Goal: Task Accomplishment & Management: Use online tool/utility

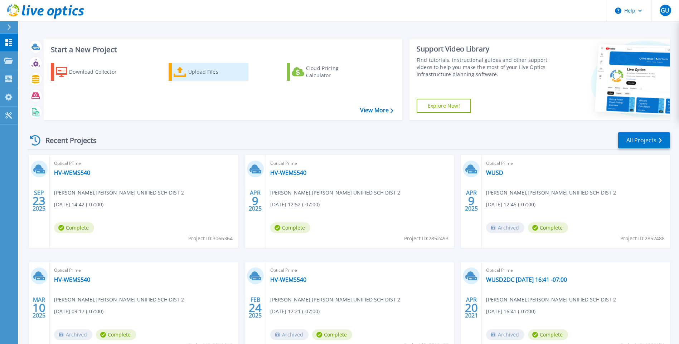
click at [209, 71] on div "Upload Files" at bounding box center [216, 72] width 57 height 14
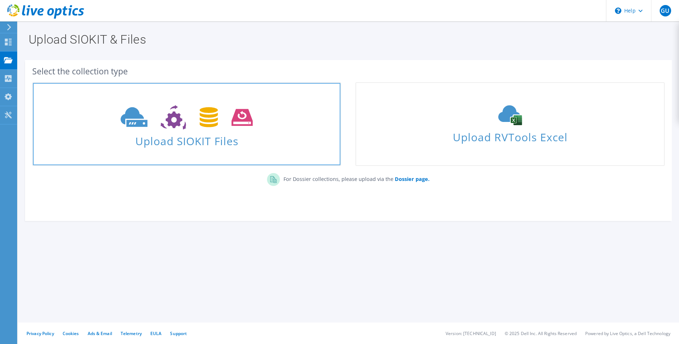
click at [180, 141] on span "Upload SIOKIT Files" at bounding box center [186, 138] width 307 height 15
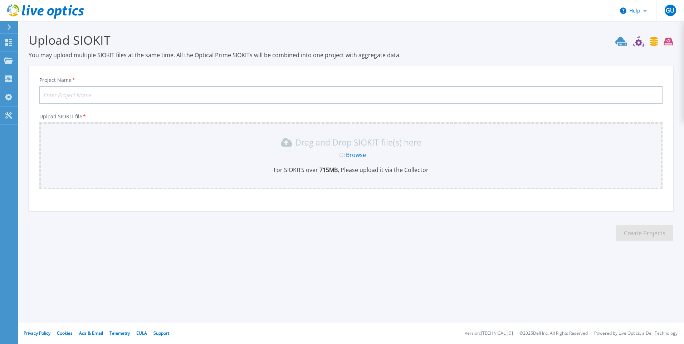
click at [65, 94] on input "Project Name *" at bounding box center [350, 95] width 623 height 18
click at [359, 152] on link "Browse" at bounding box center [356, 155] width 20 height 8
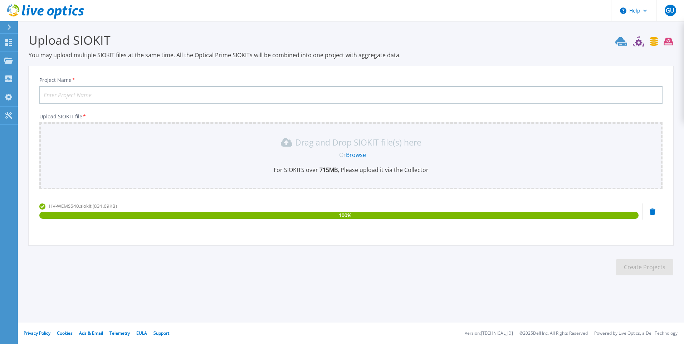
click at [90, 91] on input "Project Name *" at bounding box center [350, 95] width 623 height 18
type input "H"
type input "O"
drag, startPoint x: 58, startPoint y: 94, endPoint x: 36, endPoint y: 97, distance: 22.4
click at [36, 97] on div "Project Name * Sept 30 Upload SIOKIT file * Drag and Drop SIOKIT file(s) here O…" at bounding box center [351, 158] width 645 height 174
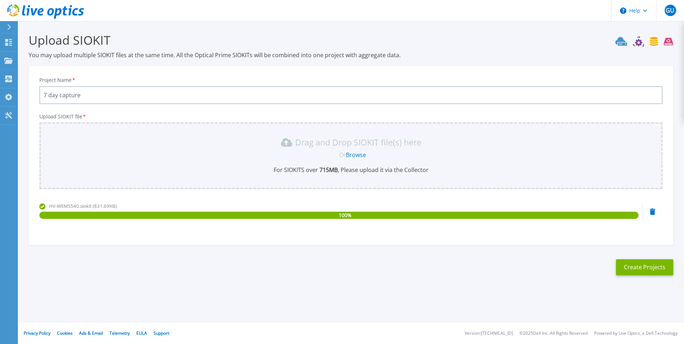
drag, startPoint x: 57, startPoint y: 93, endPoint x: 33, endPoint y: 94, distance: 23.3
click at [33, 94] on div "Project Name * 7 day capture Upload SIOKIT file * Drag and Drop SIOKIT file(s) …" at bounding box center [351, 158] width 645 height 174
type input "WUSD HyperV servers"
click at [638, 272] on button "Create Projects" at bounding box center [644, 267] width 57 height 16
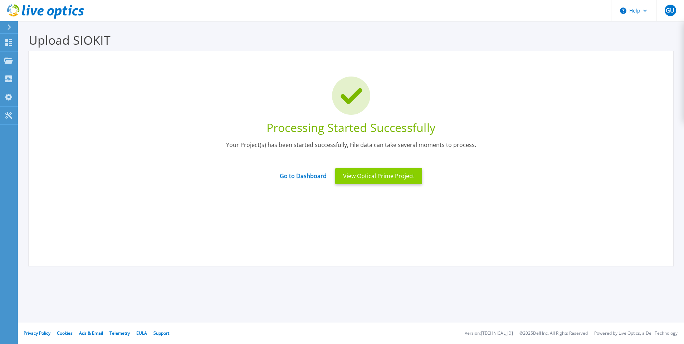
click at [355, 171] on button "View Optical Prime Project" at bounding box center [378, 176] width 87 height 16
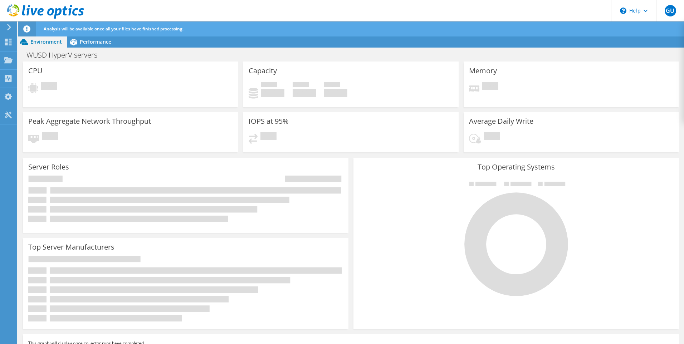
click at [25, 32] on icon at bounding box center [26, 28] width 7 height 7
click at [26, 28] on icon at bounding box center [26, 28] width 7 height 7
click at [74, 42] on icon at bounding box center [73, 42] width 7 height 6
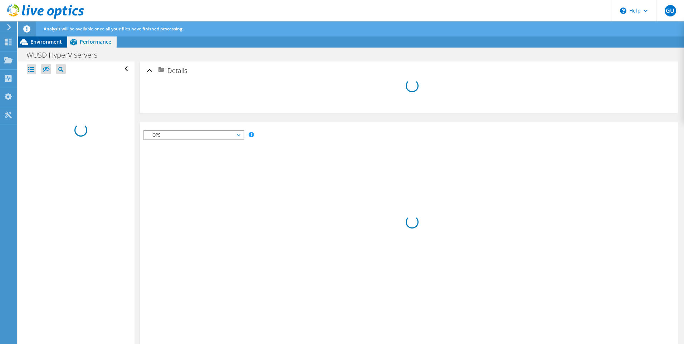
click at [44, 41] on span "Environment" at bounding box center [45, 41] width 31 height 7
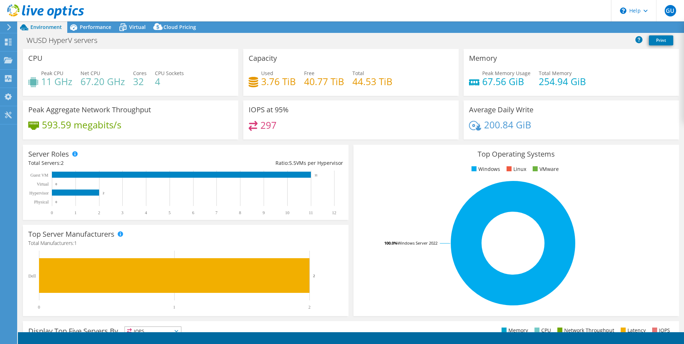
select select "USD"
